Goal: Information Seeking & Learning: Learn about a topic

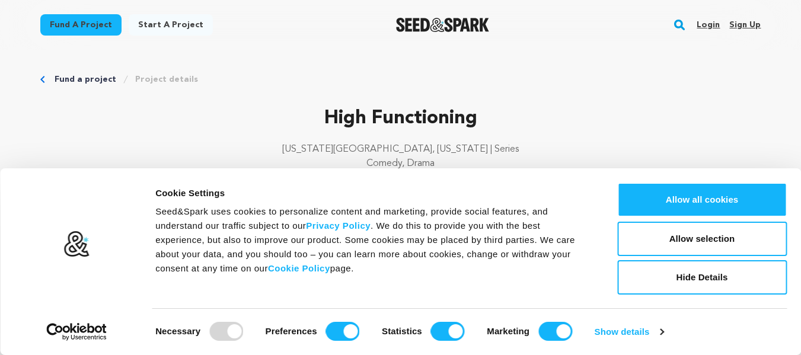
click at [628, 133] on div "High Functioning New York City, New York | Series Comedy, Drama" at bounding box center [400, 142] width 721 height 76
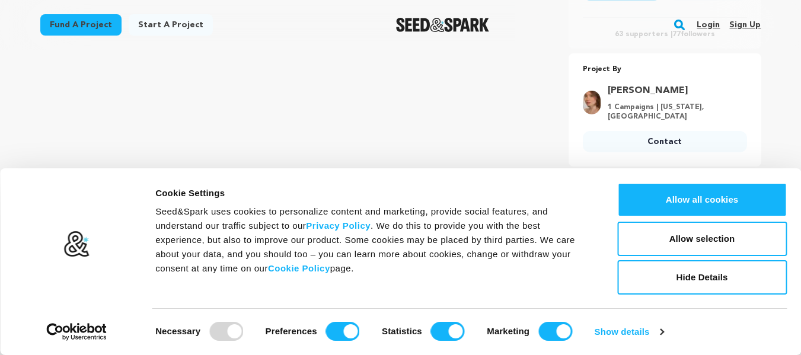
scroll to position [419, 0]
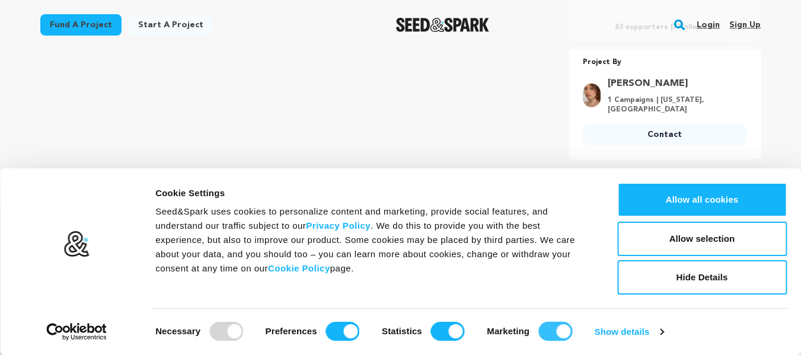
click at [538, 325] on input "Marketing" at bounding box center [555, 331] width 34 height 19
checkbox input "false"
click at [427, 334] on div "Statistics" at bounding box center [423, 331] width 83 height 19
click at [431, 333] on input "Statistics" at bounding box center [448, 331] width 34 height 19
checkbox input "false"
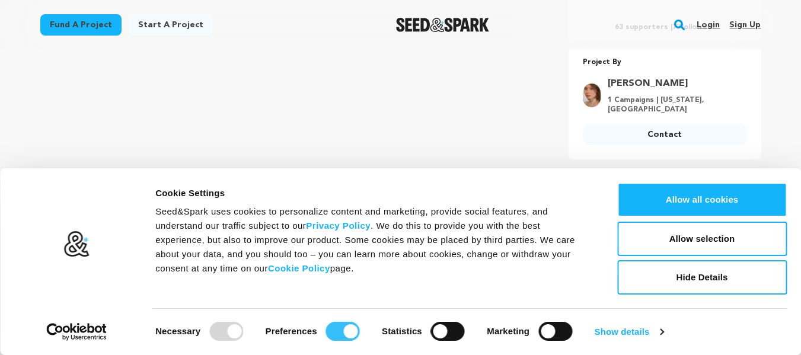
click at [330, 334] on input "Preferences" at bounding box center [343, 331] width 34 height 19
checkbox input "false"
click at [620, 333] on link "Show details" at bounding box center [629, 332] width 69 height 18
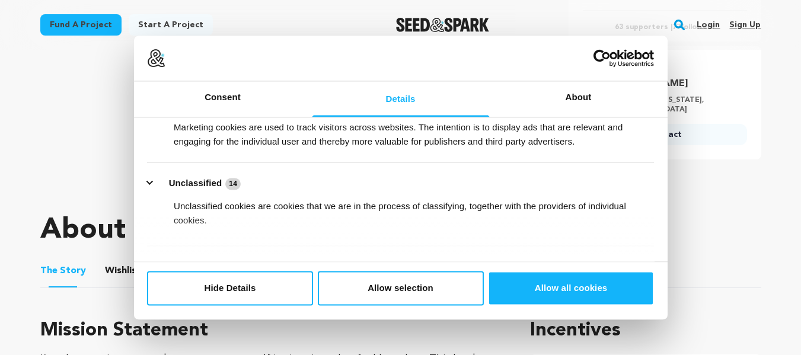
scroll to position [315, 0]
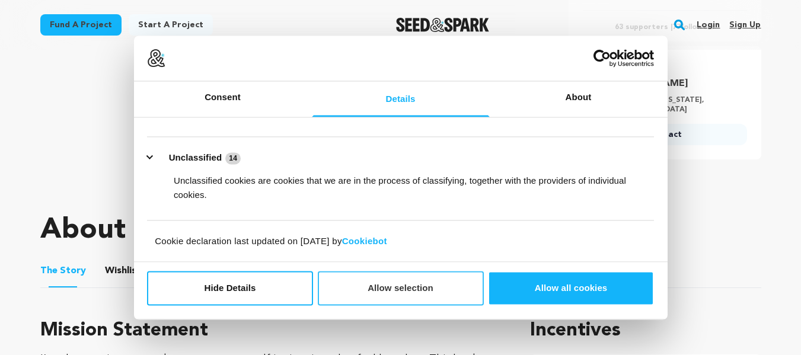
click at [394, 283] on button "Allow selection" at bounding box center [401, 289] width 166 height 34
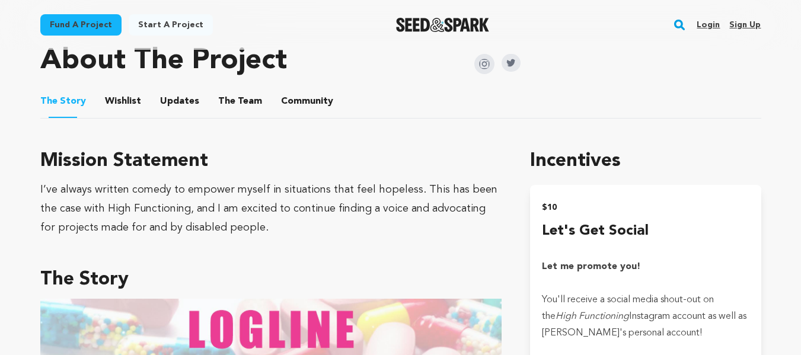
scroll to position [580, 0]
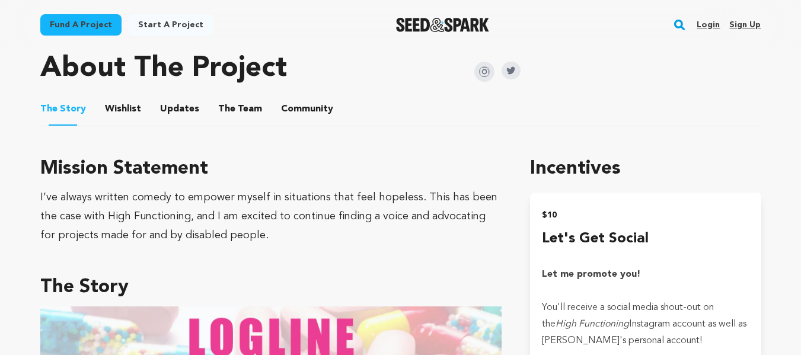
click at [169, 108] on button "Updates" at bounding box center [179, 111] width 28 height 28
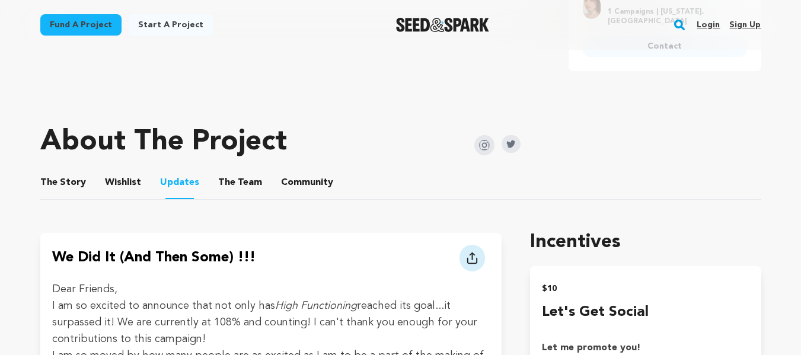
scroll to position [522, 0]
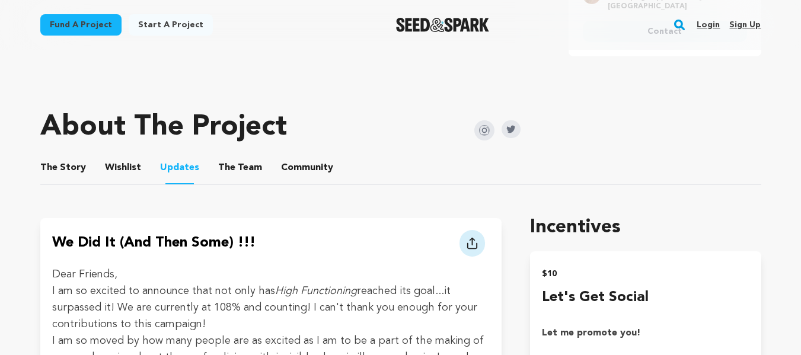
click at [241, 168] on button "The Team" at bounding box center [240, 170] width 28 height 28
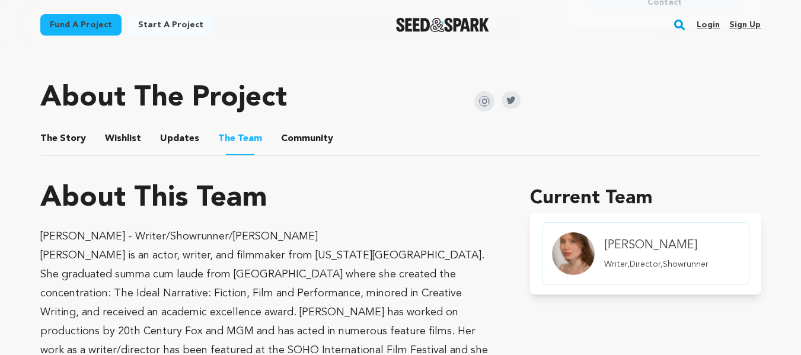
scroll to position [547, 0]
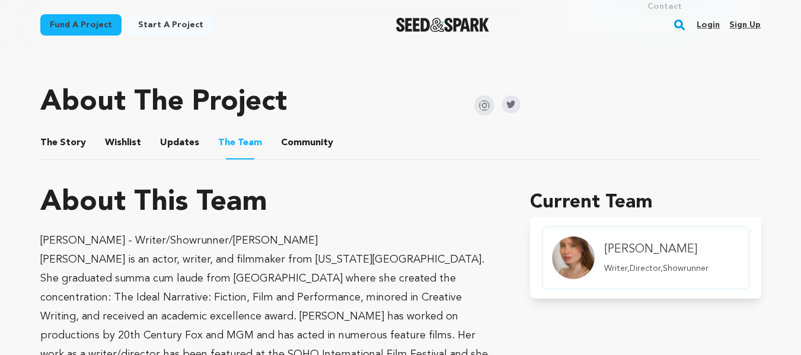
click at [298, 146] on button "Community" at bounding box center [307, 145] width 28 height 28
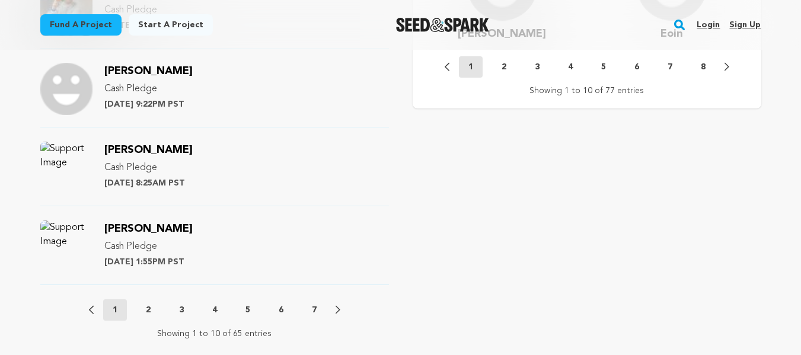
scroll to position [1263, 0]
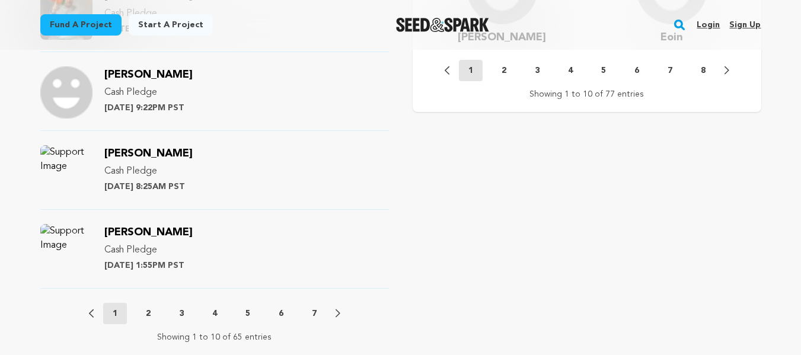
click at [336, 313] on icon at bounding box center [338, 313] width 5 height 9
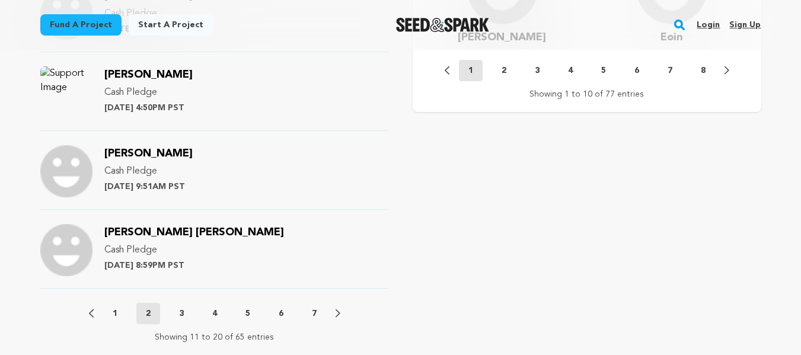
click at [337, 313] on icon at bounding box center [338, 313] width 5 height 9
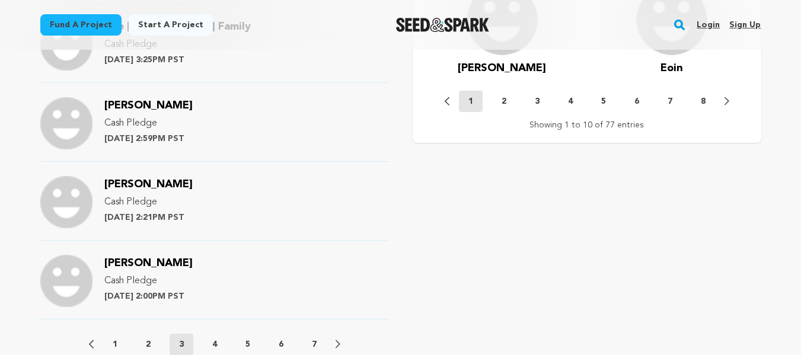
scroll to position [1229, 0]
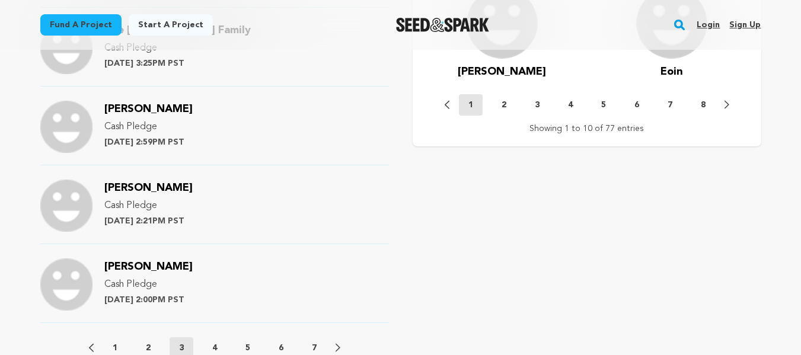
drag, startPoint x: 340, startPoint y: 344, endPoint x: 333, endPoint y: 344, distance: 7.1
click at [333, 344] on div "Previous 1 2 3 4 5 6 7 Next" at bounding box center [214, 347] width 251 height 21
click at [337, 346] on icon at bounding box center [338, 348] width 5 height 8
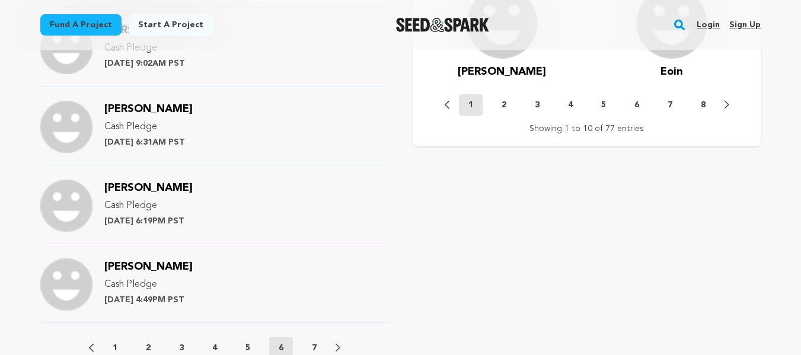
click at [337, 346] on icon at bounding box center [338, 348] width 5 height 8
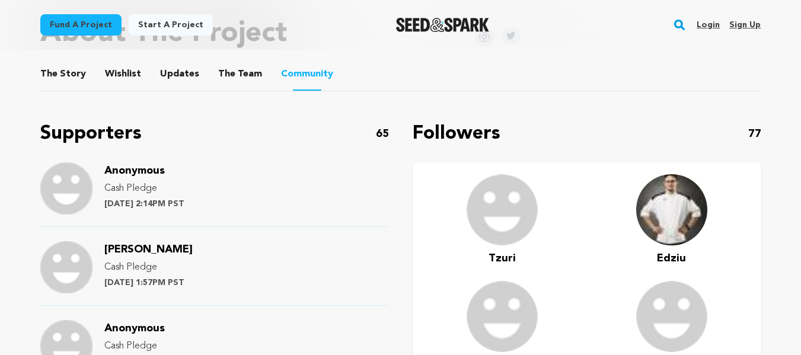
scroll to position [618, 0]
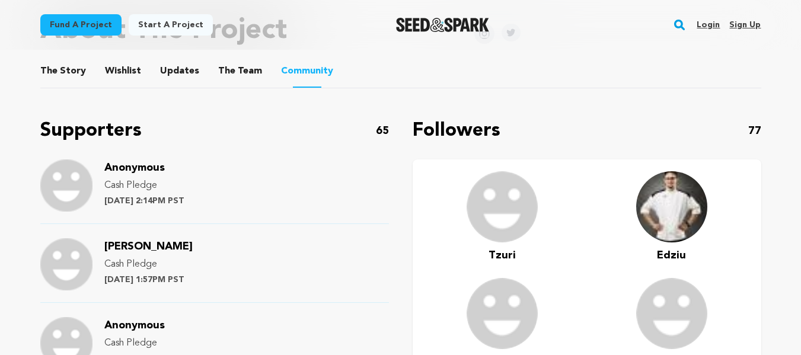
click at [125, 167] on span "Anonymous" at bounding box center [134, 167] width 60 height 11
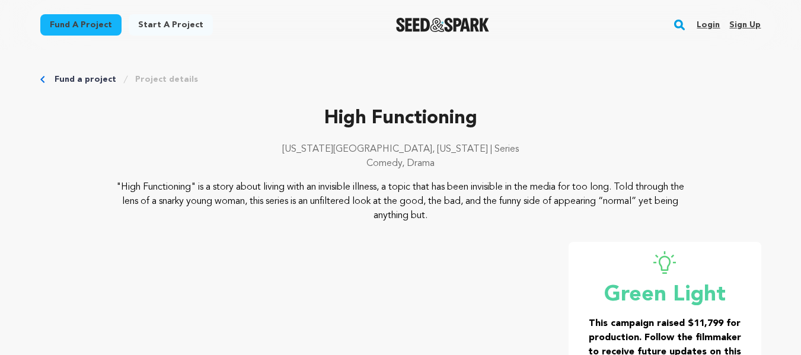
click at [164, 24] on link "Start a project" at bounding box center [171, 24] width 84 height 21
